Goal: Task Accomplishment & Management: Use online tool/utility

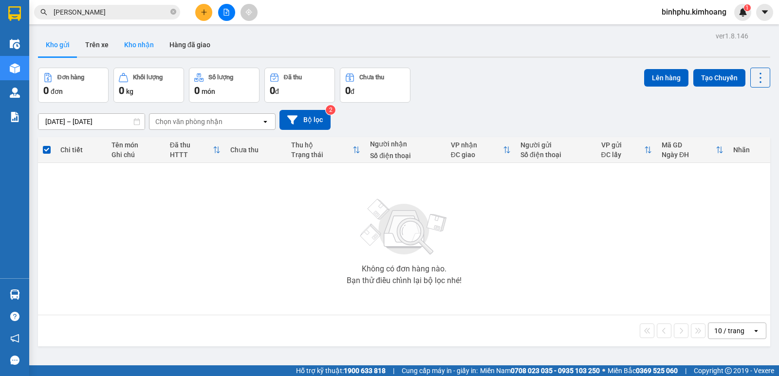
click at [147, 51] on button "Kho nhận" at bounding box center [138, 44] width 45 height 23
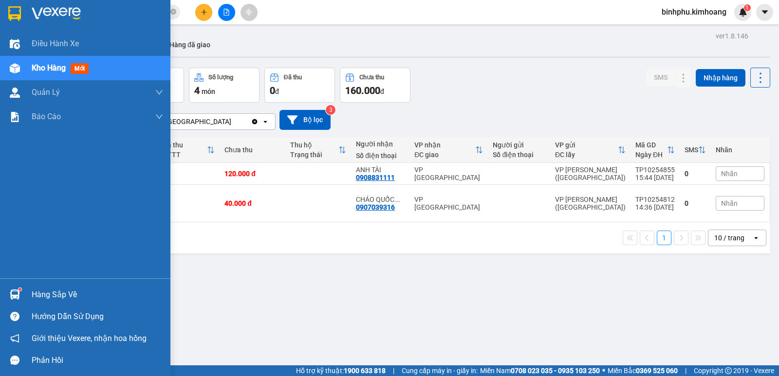
click at [62, 301] on div "Hàng sắp về" at bounding box center [97, 295] width 131 height 15
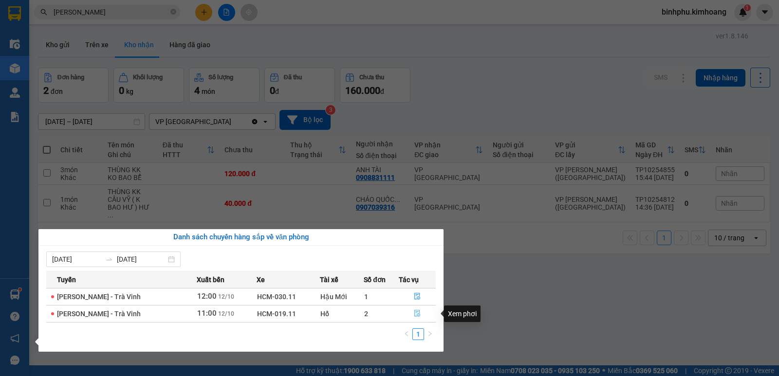
click at [418, 313] on icon "file-done" at bounding box center [417, 314] width 6 height 7
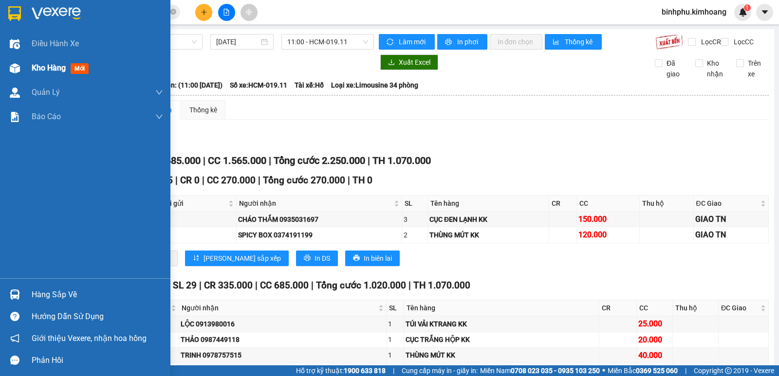
click at [21, 70] on div at bounding box center [14, 68] width 17 height 17
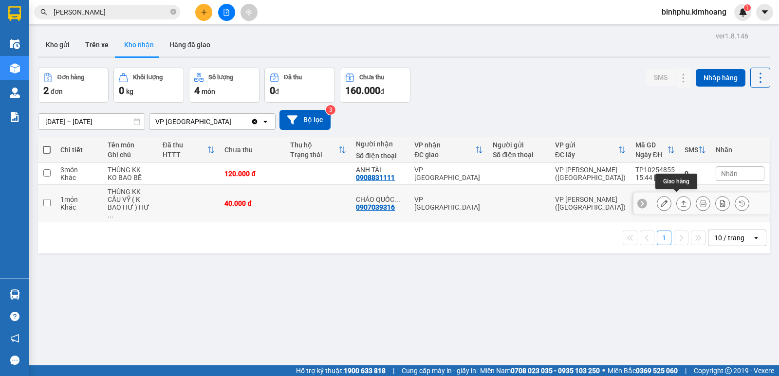
click at [677, 199] on button at bounding box center [684, 203] width 14 height 17
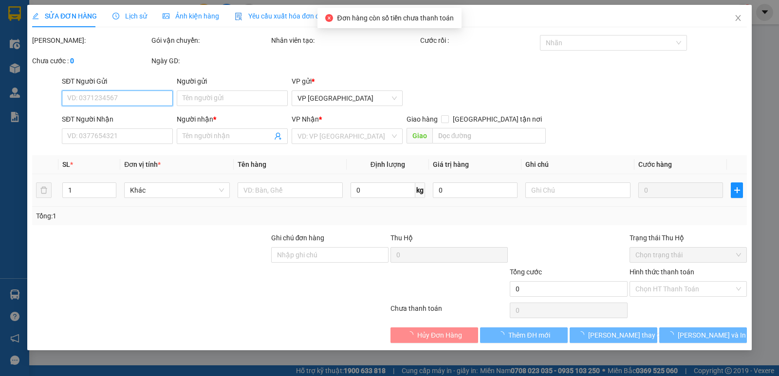
type input "0907039316"
type input "CHÁO QUỐC ANH"
type input "40.000"
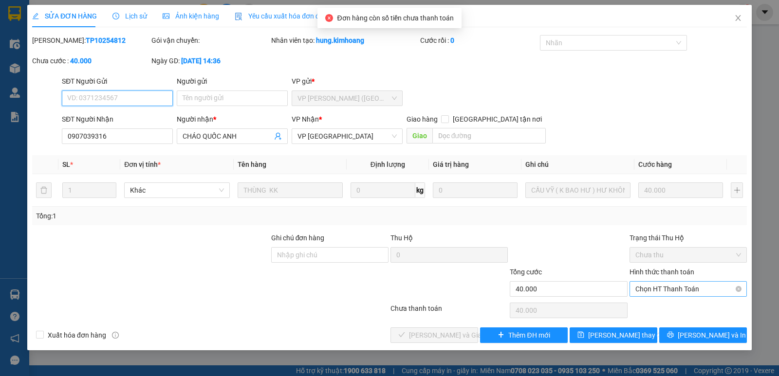
click at [652, 285] on span "Chọn HT Thanh Toán" at bounding box center [689, 289] width 106 height 15
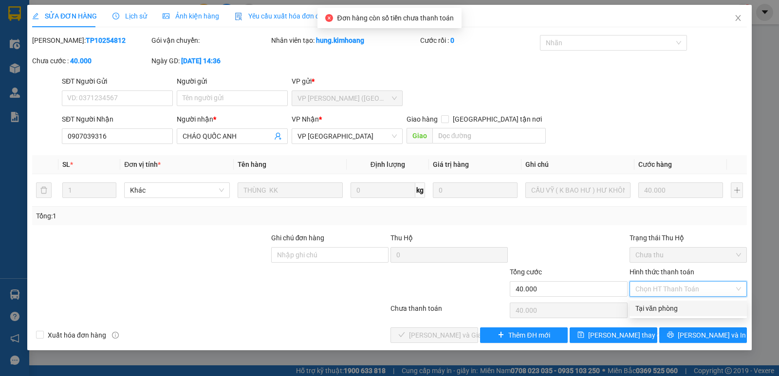
click at [658, 308] on div "Tại văn phòng" at bounding box center [689, 308] width 106 height 11
type input "0"
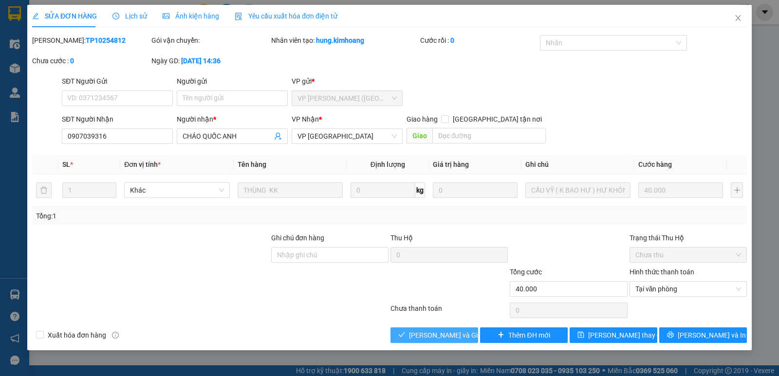
click at [447, 333] on span "[PERSON_NAME] và Giao hàng" at bounding box center [456, 335] width 94 height 11
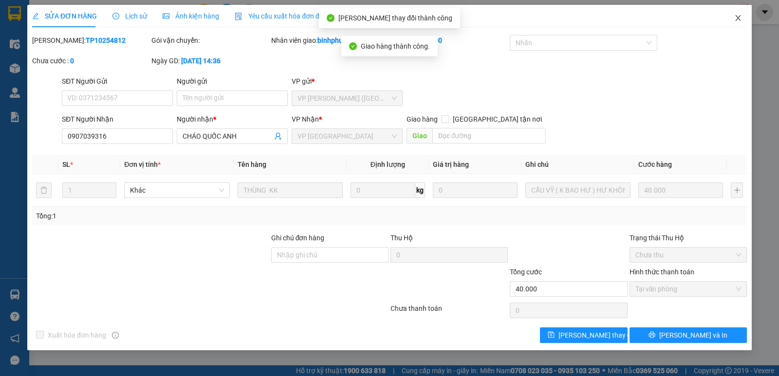
drag, startPoint x: 740, startPoint y: 18, endPoint x: 735, endPoint y: 33, distance: 15.9
click at [735, 33] on div "SỬA ĐƠN HÀNG Lịch sử Ảnh kiện hàng Yêu cầu xuất hóa đơn điện tử Total Paid Fee …" at bounding box center [389, 178] width 725 height 346
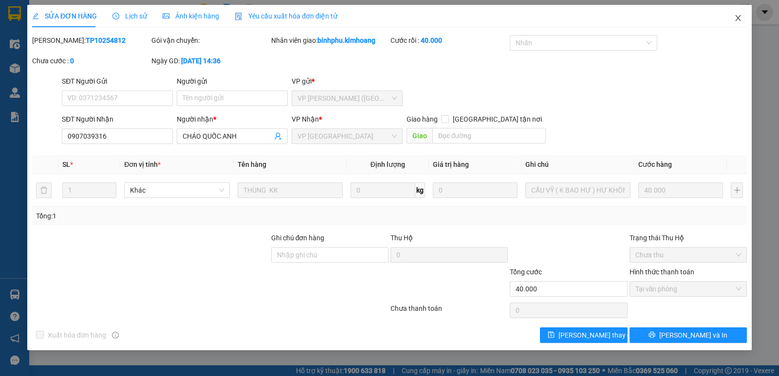
click at [736, 15] on icon "close" at bounding box center [738, 18] width 8 height 8
